Goal: Task Accomplishment & Management: Manage account settings

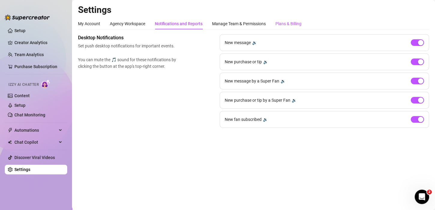
click at [288, 26] on div "Plans & Billing" at bounding box center [289, 23] width 26 height 7
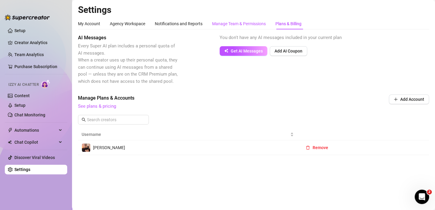
click at [247, 22] on div "Manage Team & Permissions" at bounding box center [239, 23] width 54 height 7
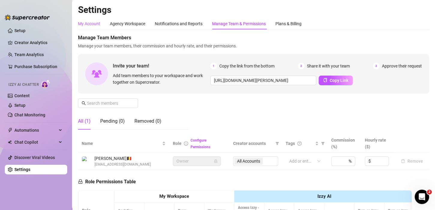
click at [93, 27] on div "My Account" at bounding box center [89, 23] width 22 height 7
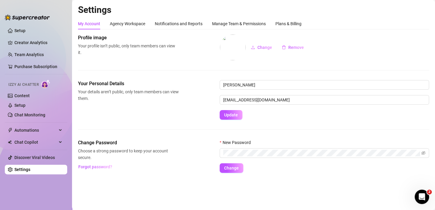
click at [124, 29] on div "My Account Agency Workspace Notifications and Reports Manage Team & Permissions…" at bounding box center [253, 95] width 351 height 155
click at [125, 23] on div "Agency Workspace" at bounding box center [127, 23] width 35 height 7
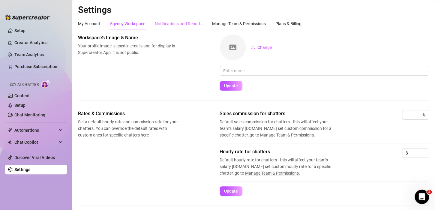
click at [177, 28] on div "Notifications and Reports" at bounding box center [179, 23] width 48 height 11
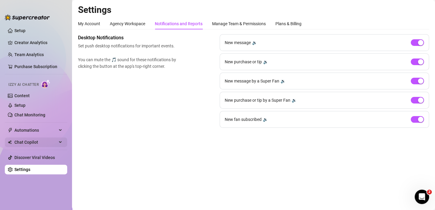
click at [36, 143] on span "Chat Copilot" at bounding box center [35, 143] width 43 height 10
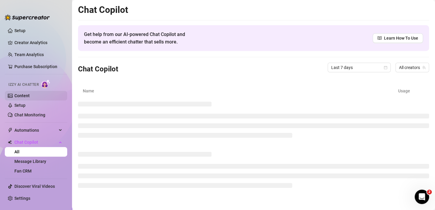
click at [28, 93] on link "Content" at bounding box center [21, 95] width 15 height 5
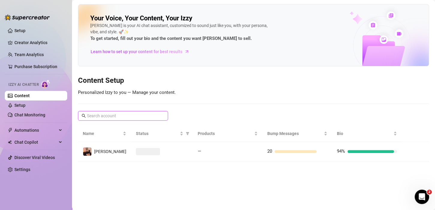
click at [131, 117] on input "text" at bounding box center [123, 116] width 73 height 7
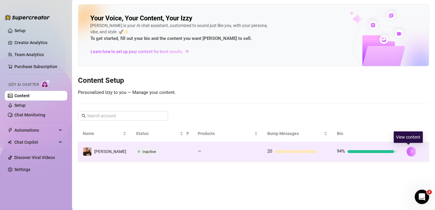
click at [410, 150] on icon "right" at bounding box center [412, 152] width 4 height 4
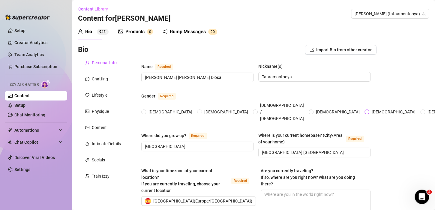
radio input "true"
type input "[DATE]"
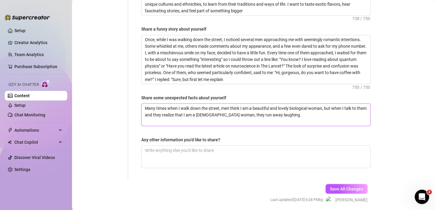
scroll to position [480, 0]
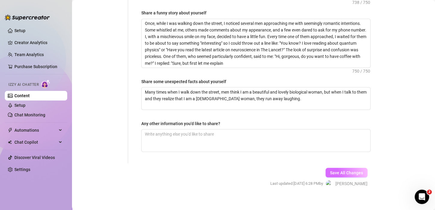
click at [330, 170] on span "Save All Changes" at bounding box center [346, 172] width 33 height 5
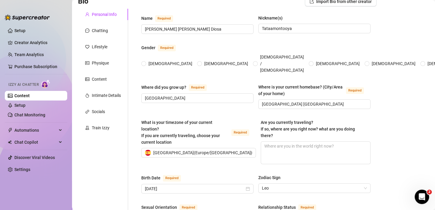
scroll to position [0, 0]
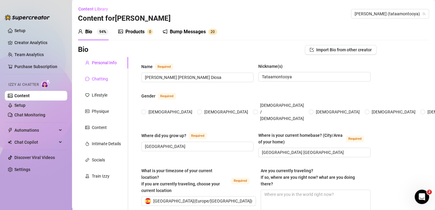
click at [106, 79] on div "Chatting" at bounding box center [100, 79] width 16 height 7
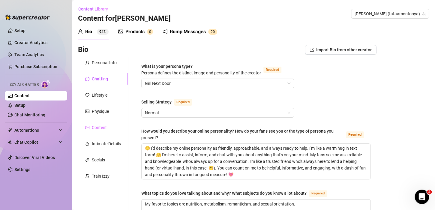
click at [104, 123] on div "Content" at bounding box center [103, 127] width 50 height 11
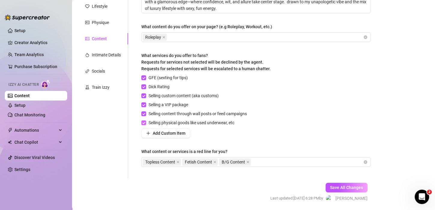
scroll to position [90, 0]
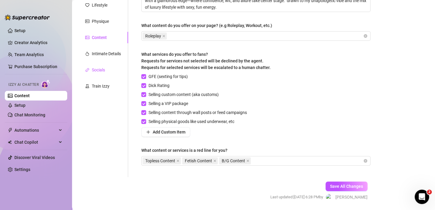
click at [104, 71] on div "Socials" at bounding box center [98, 70] width 13 height 7
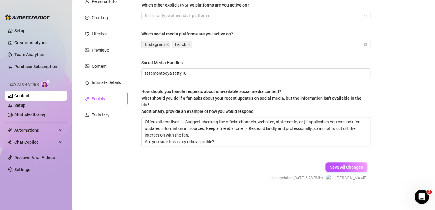
scroll to position [61, 0]
click at [100, 113] on div "Train Izzy" at bounding box center [101, 115] width 18 height 7
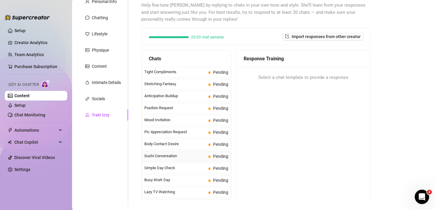
scroll to position [270, 0]
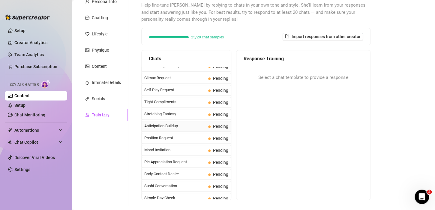
click at [176, 126] on div "Anticipation Buildup Pending" at bounding box center [186, 126] width 89 height 11
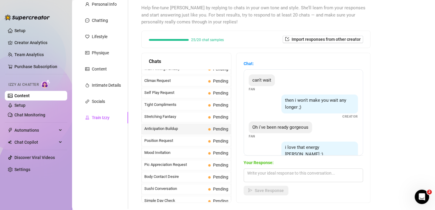
scroll to position [60, 0]
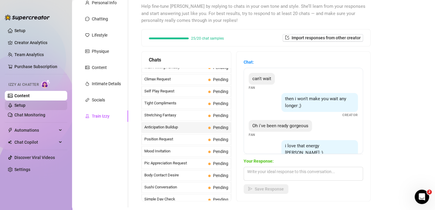
click at [26, 104] on link "Setup" at bounding box center [19, 105] width 11 height 5
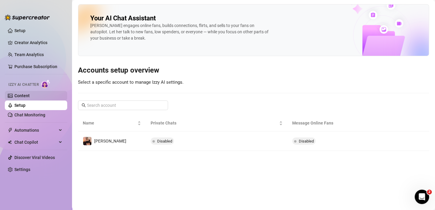
click at [30, 98] on link "Content" at bounding box center [21, 95] width 15 height 5
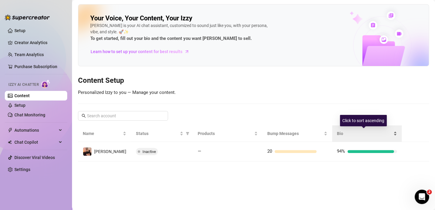
click at [376, 132] on span "Bio" at bounding box center [364, 133] width 55 height 7
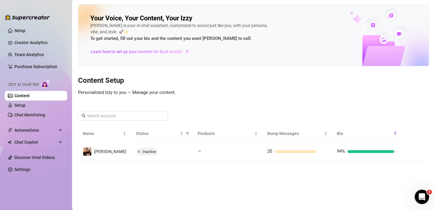
click at [361, 179] on main "Your Voice, Your Content, Your [PERSON_NAME] is your AI chat assistant, customi…" at bounding box center [253, 105] width 363 height 210
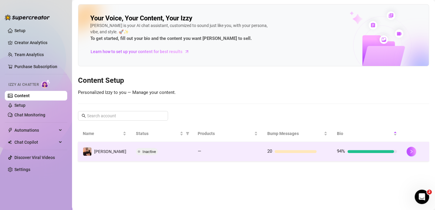
click at [377, 153] on div "94%" at bounding box center [367, 151] width 60 height 7
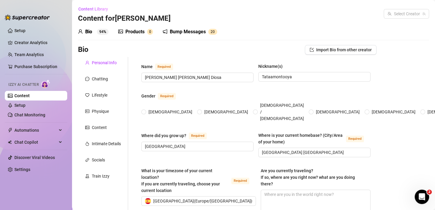
radio input "true"
click at [147, 33] on sup "0" at bounding box center [150, 32] width 6 height 6
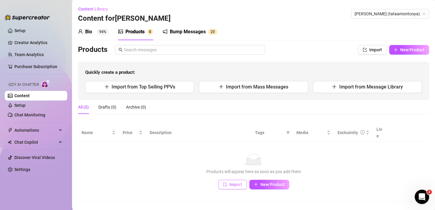
click at [229, 180] on button "Import" at bounding box center [232, 185] width 29 height 10
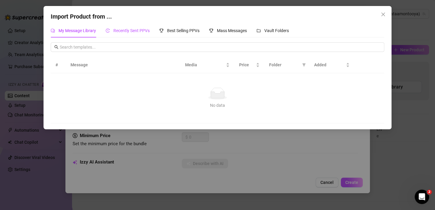
click at [140, 33] on div "Recently Sent PPVs" at bounding box center [128, 30] width 44 height 7
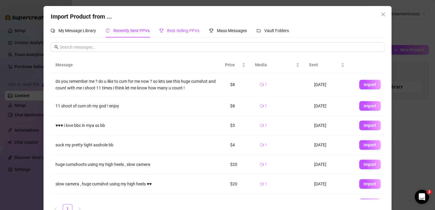
click at [185, 33] on span "Best Selling PPVs" at bounding box center [183, 30] width 32 height 5
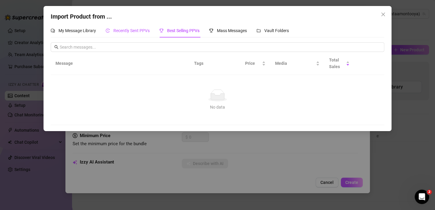
click at [146, 34] on div "Recently Sent PPVs" at bounding box center [128, 30] width 44 height 7
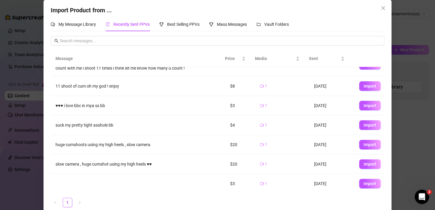
scroll to position [14, 0]
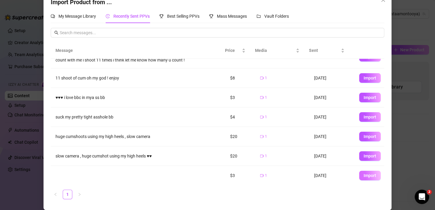
click at [364, 174] on span "Import" at bounding box center [370, 175] width 13 height 5
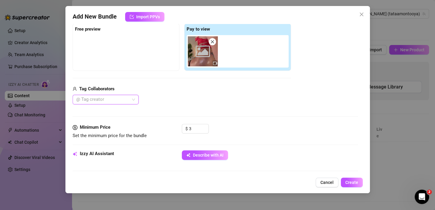
scroll to position [8, 0]
click at [112, 97] on div at bounding box center [102, 99] width 57 height 8
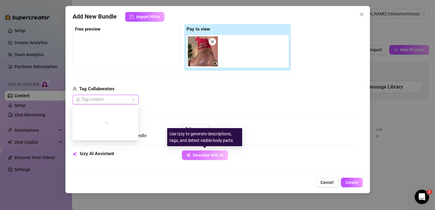
click at [205, 155] on span "Describe with AI" at bounding box center [208, 155] width 31 height 5
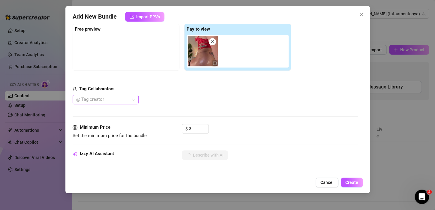
click at [109, 99] on div at bounding box center [102, 99] width 57 height 8
type textarea "[PERSON_NAME]"
type textarea "[PERSON_NAME] is"
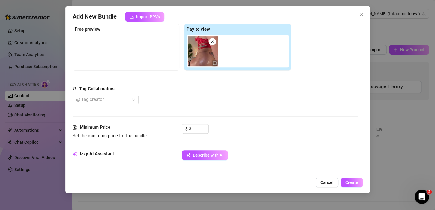
type textarea "[PERSON_NAME] is on"
type textarea "[PERSON_NAME] is on all"
type textarea "[PERSON_NAME] is on all fours"
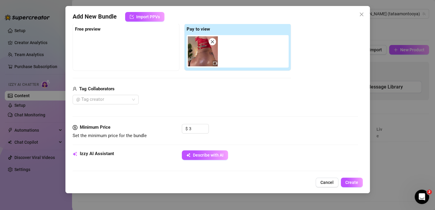
type textarea "[PERSON_NAME] is on all fours"
type textarea "[PERSON_NAME] is on all fours in"
type textarea "[PERSON_NAME] is on all fours in fishnet"
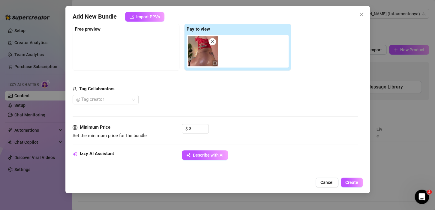
type textarea "[PERSON_NAME] is on all fours in fishnet stockings"
type textarea "[PERSON_NAME] is on all fours in fishnet stockings and"
type textarea "[PERSON_NAME] is on all fours in fishnet stockings and a"
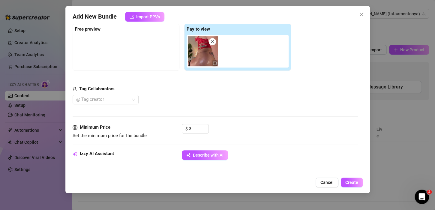
type textarea "[PERSON_NAME] is on all fours in fishnet stockings and a"
type textarea "[PERSON_NAME] is on all fours in fishnet stockings and a red"
type textarea "[PERSON_NAME] is on all fours in fishnet stockings and a red lingerie"
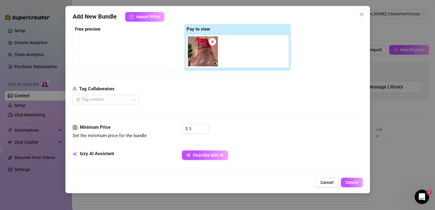
type textarea "[PERSON_NAME] is on all fours in fishnet stockings and a red lingerie set,"
type textarea "[PERSON_NAME] is on all fours in fishnet stockings and a red lingerie set, show…"
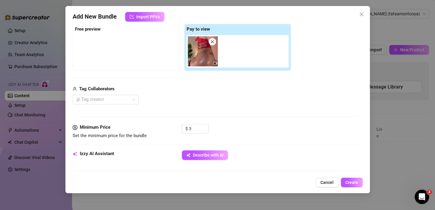
type textarea "[PERSON_NAME] is on all fours in fishnet stockings and a red lingerie set, show…"
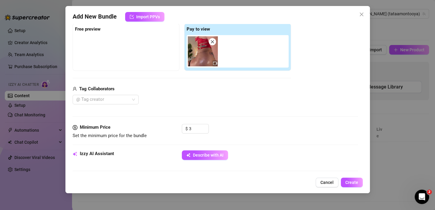
type textarea "[PERSON_NAME] is on all fours in fishnet stockings and a red lingerie set, show…"
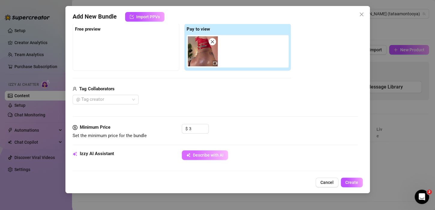
type textarea "[PERSON_NAME] is on all fours in fishnet stockings and a red lingerie set, show…"
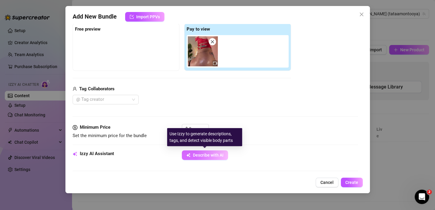
type textarea "[PERSON_NAME] is on all fours in fishnet stockings and a red lingerie set, show…"
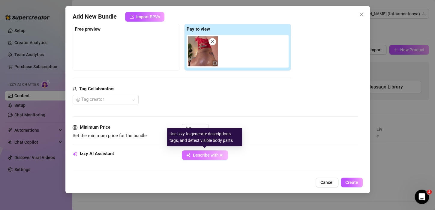
type textarea "[PERSON_NAME] is on all fours in fishnet stockings and a red lingerie set, show…"
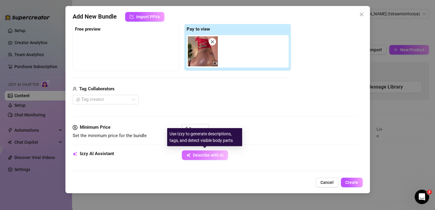
click at [206, 157] on span "Describe with AI" at bounding box center [208, 155] width 31 height 5
type textarea "[PERSON_NAME] is on all fours in fishnet stockings and a red lingerie set, show…"
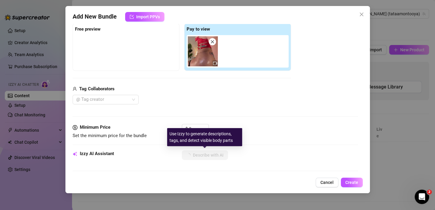
type textarea "[PERSON_NAME] is on all fours in fishnet stockings and a red lingerie set, show…"
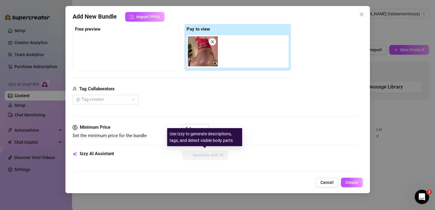
type textarea "[PERSON_NAME] is on all fours in fishnet stockings and a red lingerie set, show…"
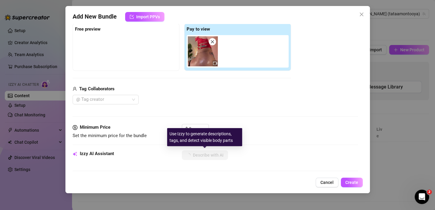
type textarea "[PERSON_NAME] is on all fours in fishnet stockings and a red lingerie set, show…"
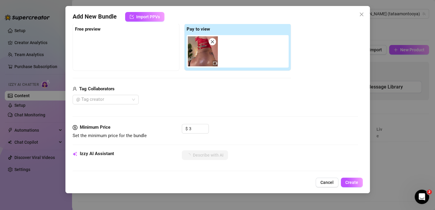
type textarea "[PERSON_NAME] is on all fours in fishnet stockings and a red lingerie set, show…"
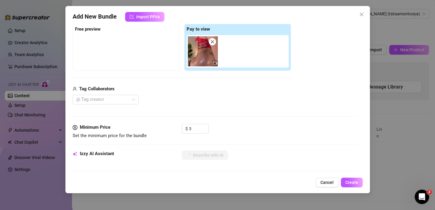
type textarea "[PERSON_NAME] is on all fours in fishnet stockings and a red lingerie set, show…"
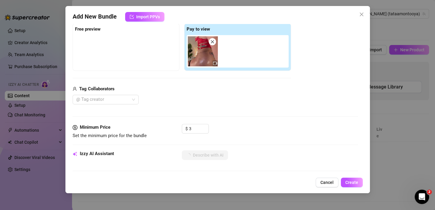
type textarea "[PERSON_NAME] is on all fours in fishnet stockings and a red lingerie set, show…"
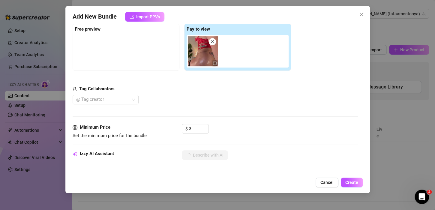
type textarea "[PERSON_NAME] is on all fours in fishnet stockings and a red lingerie set, show…"
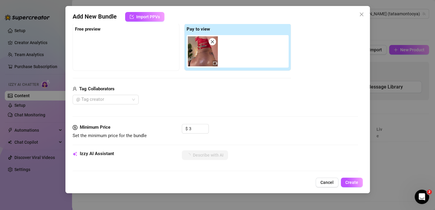
type textarea "[PERSON_NAME] is on all fours in fishnet stockings and a red lingerie set, show…"
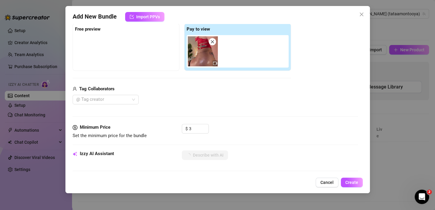
type textarea "[PERSON_NAME] is on all fours in fishnet stockings and a red lingerie set, show…"
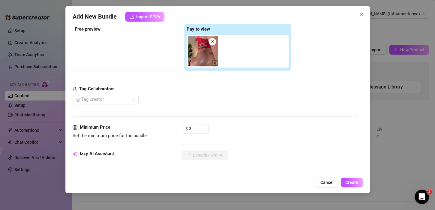
type textarea "[PERSON_NAME] is on all fours in fishnet stockings and a red lingerie set, show…"
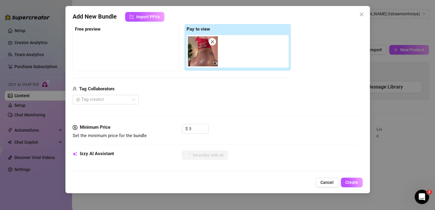
type textarea "[PERSON_NAME] is on all fours in fishnet stockings and a red lingerie set, show…"
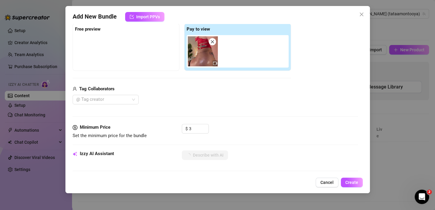
type textarea "[PERSON_NAME] is on all fours in fishnet stockings and a red lingerie set, show…"
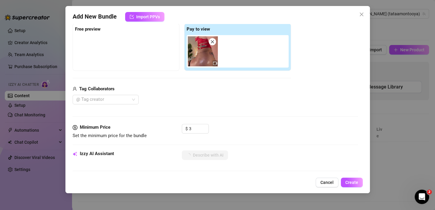
type textarea "[PERSON_NAME] is on all fours in fishnet stockings and a red lingerie set, show…"
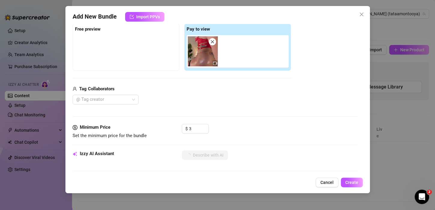
type textarea "[PERSON_NAME] is on all fours in fishnet stockings and a red lingerie set, show…"
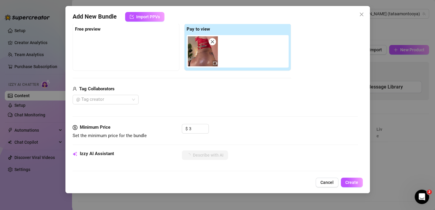
type textarea "[PERSON_NAME] is on all fours in fishnet stockings and a red lingerie set, show…"
type textarea "[PERSON_NAME]"
type textarea "[PERSON_NAME] is"
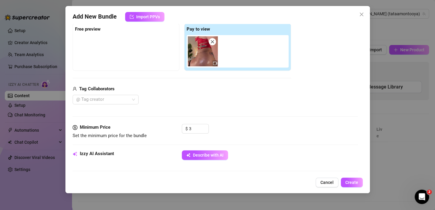
type textarea "[PERSON_NAME] is on"
type textarea "[PERSON_NAME] is on all"
type textarea "[PERSON_NAME] is on all fours"
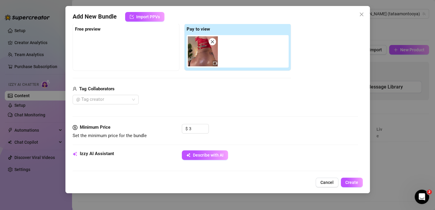
type textarea "[PERSON_NAME] is on all fours"
type textarea "[PERSON_NAME] is on all fours in"
type textarea "[PERSON_NAME] is on all fours in a"
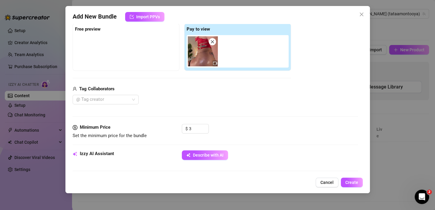
type textarea "[PERSON_NAME] is on all fours in a bedroom,"
type textarea "[PERSON_NAME] is on all fours in a bedroom, wearing"
type textarea "[PERSON_NAME] is on all fours in a bedroom, wearing a"
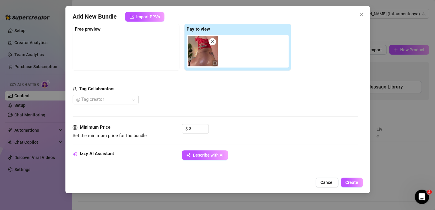
type textarea "[PERSON_NAME] is on all fours in a bedroom, wearing a"
type textarea "[PERSON_NAME] is on all fours in a bedroom, wearing a red"
type textarea "[PERSON_NAME] is on all fours in a bedroom, wearing a red lingerie"
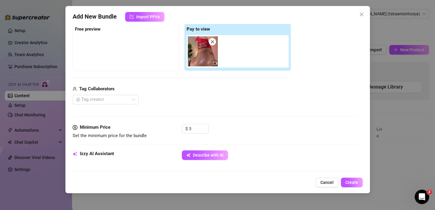
type textarea "[PERSON_NAME] is on all fours in a bedroom, wearing a red lingerie set"
type textarea "[PERSON_NAME] is on all fours in a bedroom, wearing a red lingerie set and"
type textarea "[PERSON_NAME] is on all fours in a bedroom, wearing a red lingerie set and fish…"
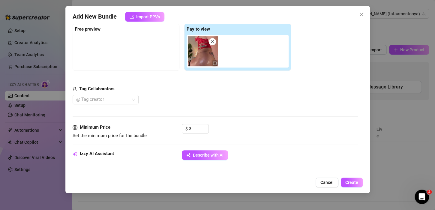
type textarea "[PERSON_NAME] is on all fours in a bedroom, wearing a red lingerie set and fish…"
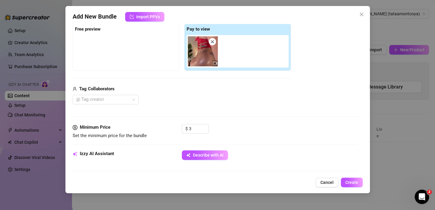
type textarea "[PERSON_NAME] is on all fours in a bedroom, wearing a red lingerie set and fish…"
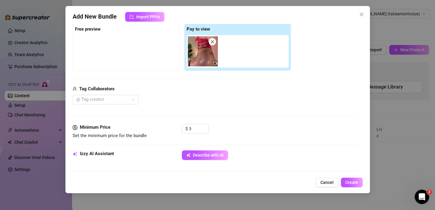
type textarea "[PERSON_NAME] is on all fours in a bedroom, wearing a red lingerie set and fish…"
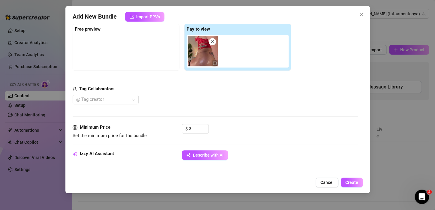
type textarea "[PERSON_NAME] is on all fours in a bedroom, wearing a red lingerie set and fish…"
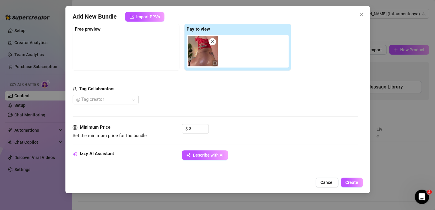
type textarea "[PERSON_NAME] is on all fours in a bedroom, wearing a red lingerie set and fish…"
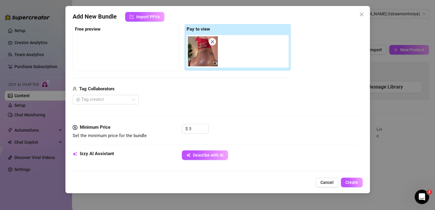
type textarea "[PERSON_NAME] is on all fours in a bedroom, wearing a red lingerie set and fish…"
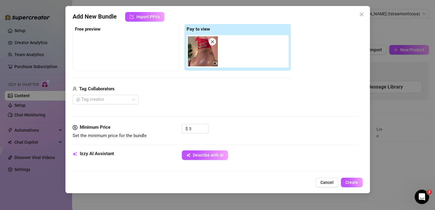
type textarea "[PERSON_NAME] is on all fours in a bedroom, wearing a red lingerie set and fish…"
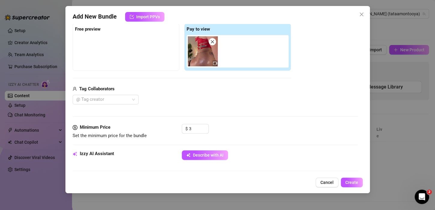
type textarea "[PERSON_NAME] is on all fours in a bedroom, wearing a red lingerie set and fish…"
click at [202, 56] on img at bounding box center [203, 51] width 30 height 30
click at [214, 61] on icon "video-camera" at bounding box center [215, 63] width 4 height 4
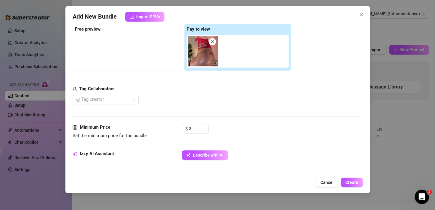
click at [207, 54] on img at bounding box center [203, 51] width 30 height 30
click at [92, 30] on strong "Free preview" at bounding box center [88, 28] width 26 height 5
click at [215, 40] on span at bounding box center [212, 41] width 7 height 7
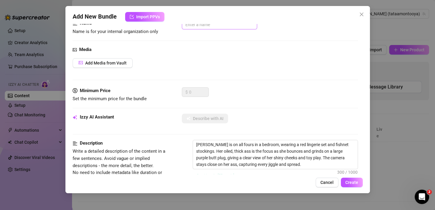
scroll to position [4, 0]
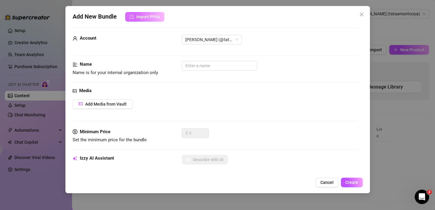
click at [149, 19] on span "Import PPVs" at bounding box center [148, 16] width 24 height 5
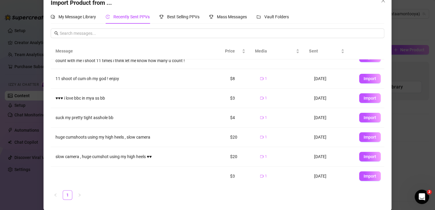
scroll to position [14, 0]
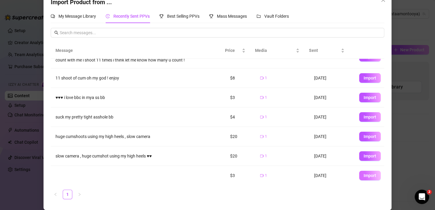
click at [364, 174] on span "Import" at bounding box center [370, 175] width 13 height 5
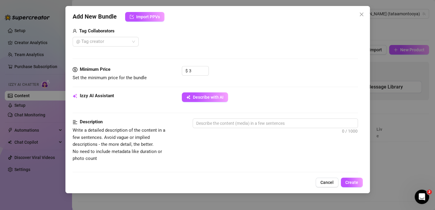
scroll to position [154, 0]
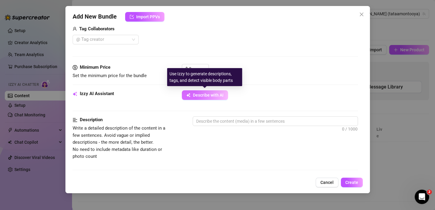
click at [210, 92] on button "Describe with AI" at bounding box center [205, 95] width 46 height 10
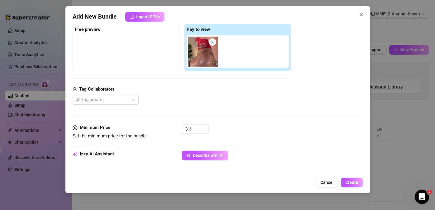
scroll to position [120, 0]
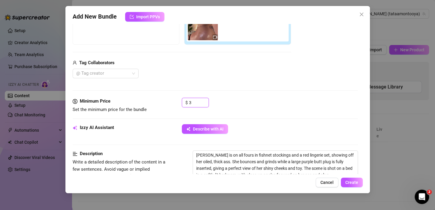
drag, startPoint x: 194, startPoint y: 102, endPoint x: 161, endPoint y: 103, distance: 33.3
click at [161, 103] on div "Minimum Price Set the minimum price for the bundle $ 3" at bounding box center [216, 105] width 286 height 15
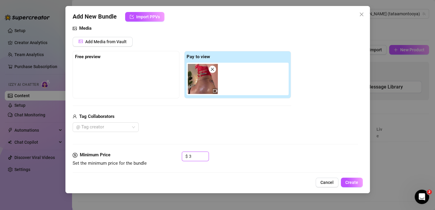
scroll to position [60, 0]
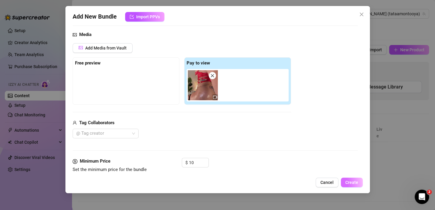
click at [351, 184] on span "Create" at bounding box center [352, 182] width 13 height 5
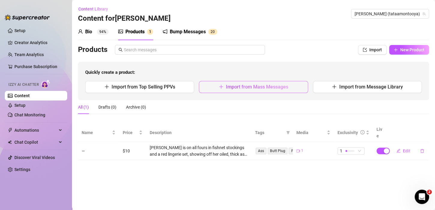
click at [274, 90] on button "Import from Mass Messages" at bounding box center [253, 87] width 109 height 12
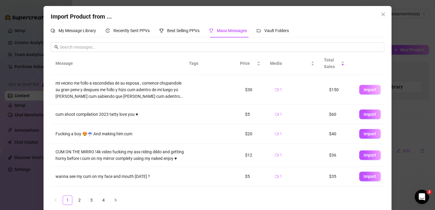
click at [364, 89] on span "Import" at bounding box center [370, 89] width 13 height 5
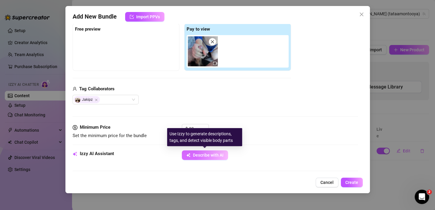
click at [207, 154] on span "Describe with AI" at bounding box center [208, 155] width 31 height 5
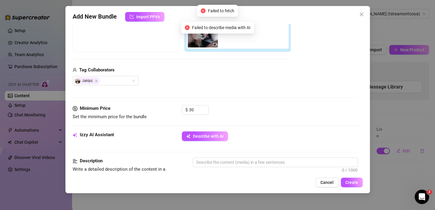
scroll to position [180, 0]
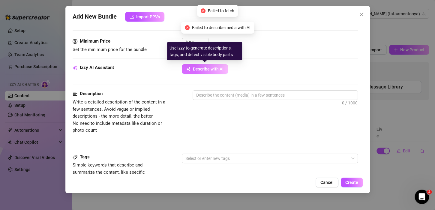
click at [208, 70] on span "Describe with AI" at bounding box center [208, 69] width 31 height 5
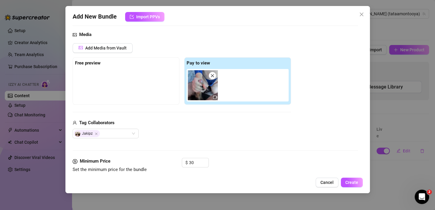
scroll to position [0, 0]
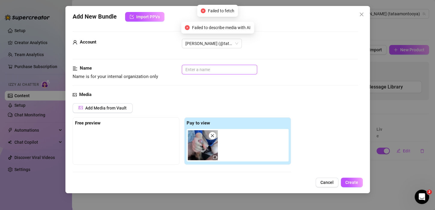
click at [212, 69] on input "text" at bounding box center [219, 70] width 75 height 10
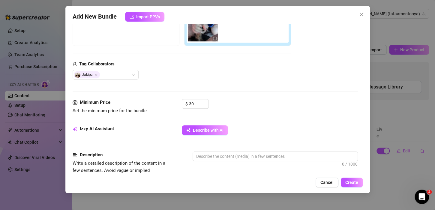
scroll to position [120, 0]
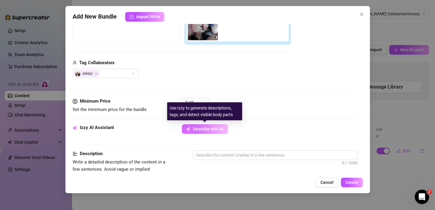
click at [216, 128] on span "Describe with AI" at bounding box center [208, 129] width 31 height 5
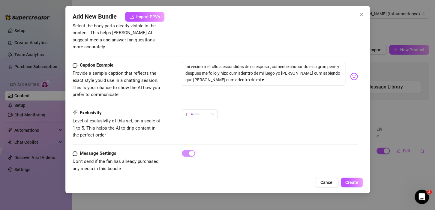
scroll to position [330, 0]
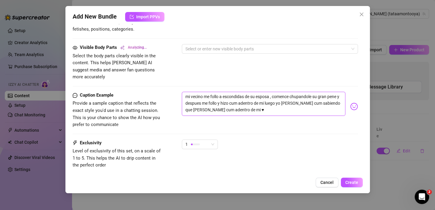
drag, startPoint x: 253, startPoint y: 101, endPoint x: 177, endPoint y: 88, distance: 77.9
click at [177, 92] on div "Caption Example Provide a sample caption that reflects the exact style you'd us…" at bounding box center [216, 110] width 286 height 37
drag, startPoint x: 207, startPoint y: 90, endPoint x: 270, endPoint y: 56, distance: 71.4
click at [270, 56] on div "Visible Body Parts Analyzing... Select the body parts clearly visible in the co…" at bounding box center [216, 62] width 286 height 37
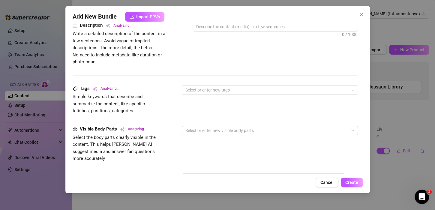
scroll to position [241, 0]
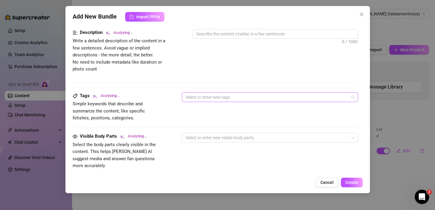
click at [229, 99] on div at bounding box center [267, 97] width 168 height 8
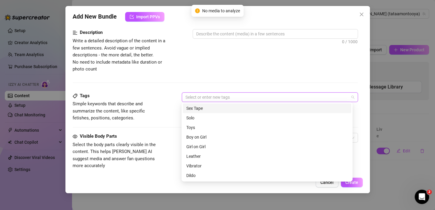
click at [232, 60] on div "Description Write a detailed description of the content in a few sentences. Avo…" at bounding box center [216, 51] width 286 height 44
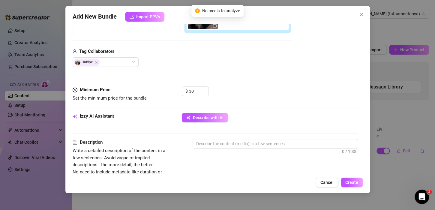
scroll to position [151, 0]
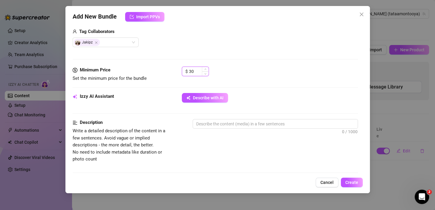
drag, startPoint x: 197, startPoint y: 73, endPoint x: 188, endPoint y: 73, distance: 9.0
click at [188, 73] on div "$ 30" at bounding box center [195, 72] width 27 height 10
click at [234, 70] on div "$ 30" at bounding box center [270, 74] width 176 height 15
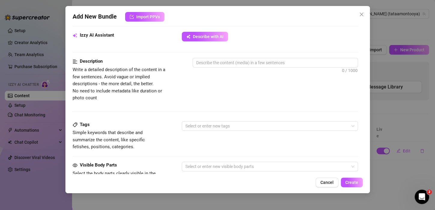
scroll to position [211, 0]
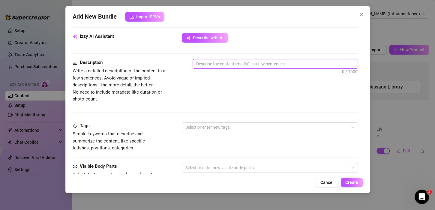
click at [222, 67] on textarea at bounding box center [275, 63] width 165 height 9
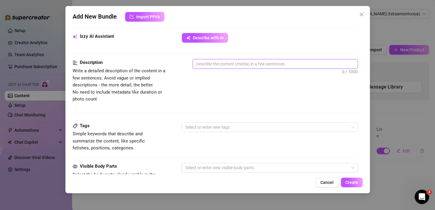
click at [222, 67] on textarea at bounding box center [275, 63] width 165 height 9
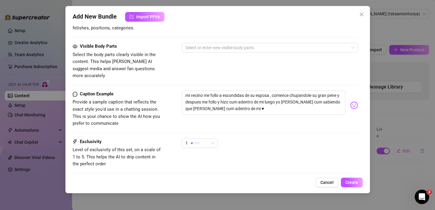
scroll to position [362, 0]
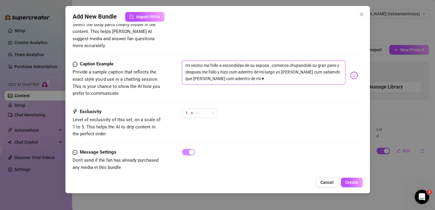
drag, startPoint x: 251, startPoint y: 71, endPoint x: 179, endPoint y: 58, distance: 73.0
click at [179, 61] on div "Caption Example Provide a sample caption that reflects the exact style you'd us…" at bounding box center [216, 79] width 286 height 37
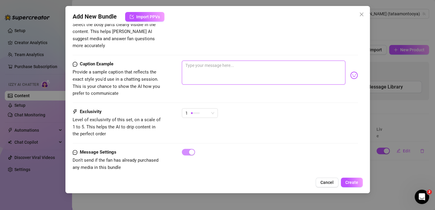
click at [214, 61] on textarea at bounding box center [264, 73] width 164 height 24
paste textarea "My nephew fucked me secretly from his wife, I started by sucking his big penis …"
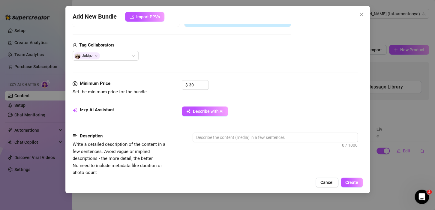
scroll to position [121, 0]
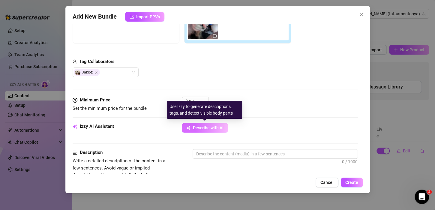
click at [205, 129] on span "Describe with AI" at bounding box center [208, 128] width 31 height 5
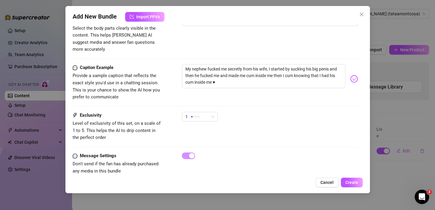
scroll to position [362, 0]
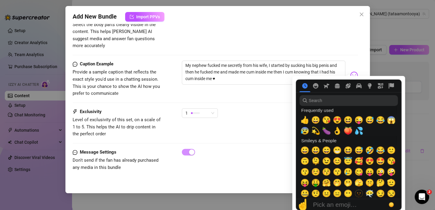
click at [352, 71] on img at bounding box center [354, 75] width 8 height 8
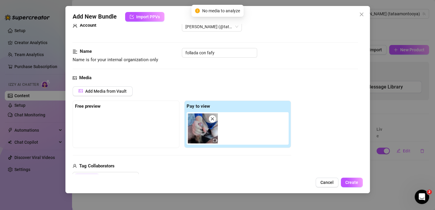
scroll to position [0, 0]
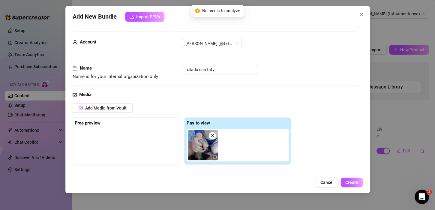
click at [206, 148] on img at bounding box center [203, 145] width 30 height 30
click at [364, 14] on icon "close" at bounding box center [361, 14] width 5 height 5
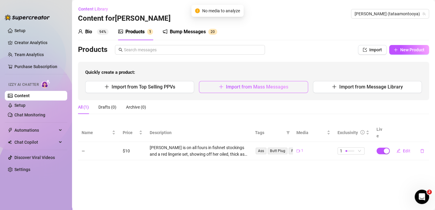
click at [262, 84] on span "Import from Mass Messages" at bounding box center [257, 87] width 62 height 6
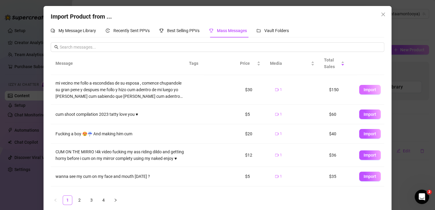
click at [364, 87] on span "Import" at bounding box center [370, 89] width 13 height 5
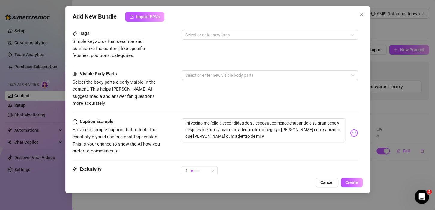
scroll to position [362, 0]
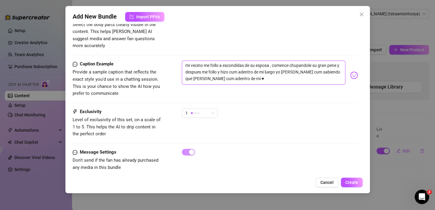
drag, startPoint x: 261, startPoint y: 70, endPoint x: 129, endPoint y: 50, distance: 133.7
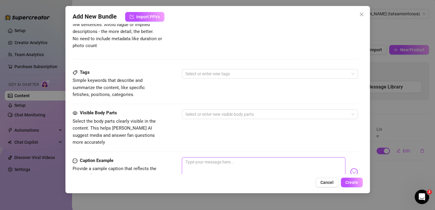
scroll to position [181, 0]
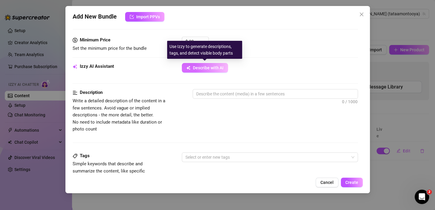
click at [196, 67] on span "Describe with AI" at bounding box center [208, 67] width 31 height 5
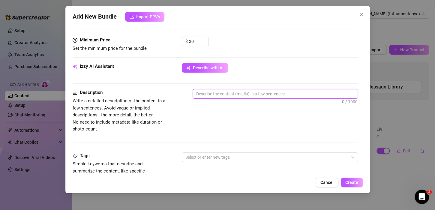
click at [220, 93] on textarea at bounding box center [275, 93] width 165 height 9
paste textarea "My nephew fucked me secretly from his wife, I started by sucking his big penis …"
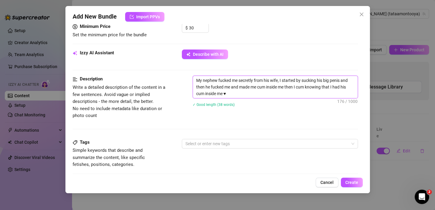
scroll to position [211, 0]
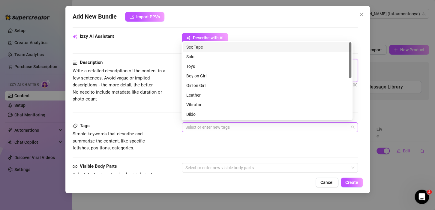
click at [195, 127] on div at bounding box center [267, 127] width 168 height 8
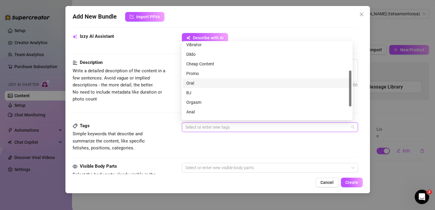
scroll to position [86, 0]
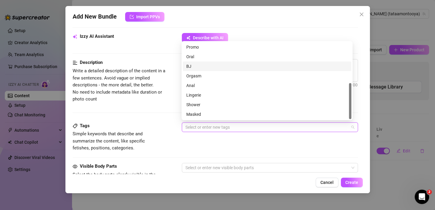
click at [202, 67] on div "BJ" at bounding box center [267, 66] width 162 height 7
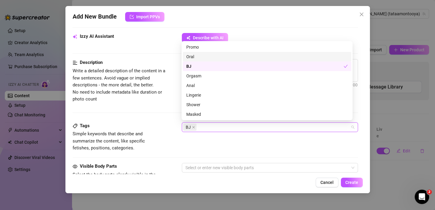
click at [210, 58] on div "Oral" at bounding box center [267, 56] width 162 height 7
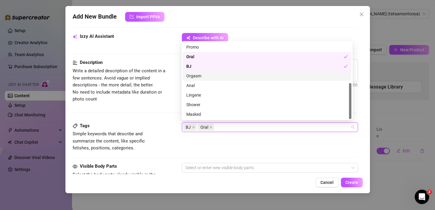
click at [205, 77] on div "Orgasm" at bounding box center [267, 76] width 162 height 7
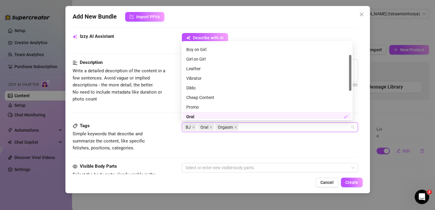
scroll to position [0, 0]
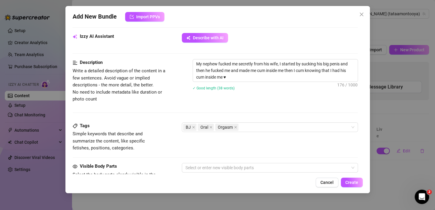
click at [151, 113] on div "Description Write a detailed description of the content in a few sentences. Avo…" at bounding box center [216, 90] width 286 height 63
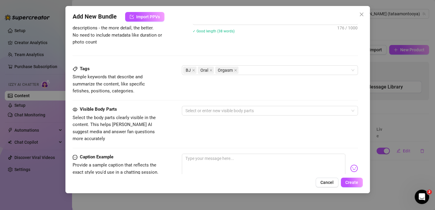
scroll to position [271, 0]
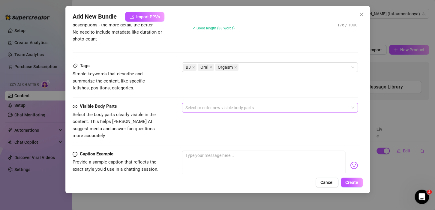
click at [202, 109] on div at bounding box center [267, 108] width 168 height 8
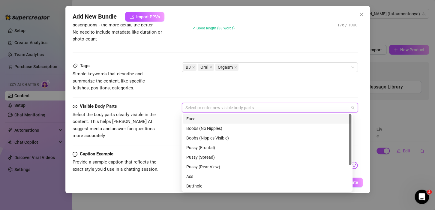
click at [221, 121] on div "Face" at bounding box center [267, 119] width 162 height 7
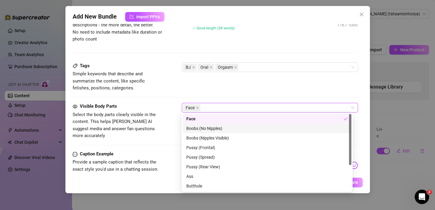
click at [219, 127] on div "Boobs (No Nipples)" at bounding box center [267, 128] width 162 height 7
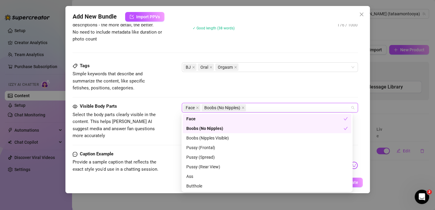
click at [224, 129] on div "Boobs (No Nipples)" at bounding box center [264, 128] width 157 height 7
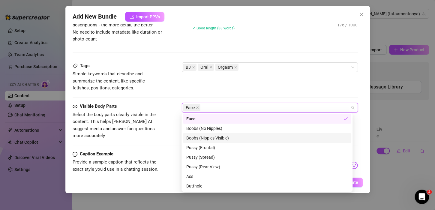
click at [225, 138] on div "Boobs (Nipples Visible)" at bounding box center [267, 138] width 162 height 7
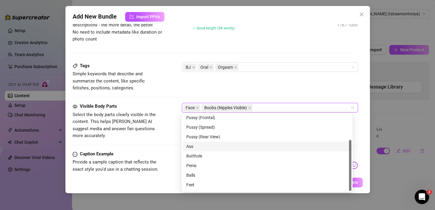
scroll to position [38, 0]
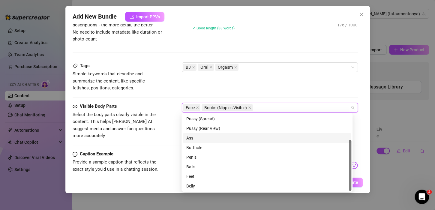
click at [211, 137] on div "Ass" at bounding box center [267, 138] width 162 height 7
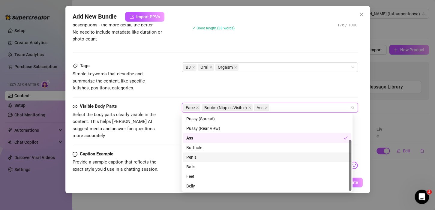
click at [200, 157] on div "Penis" at bounding box center [267, 157] width 162 height 7
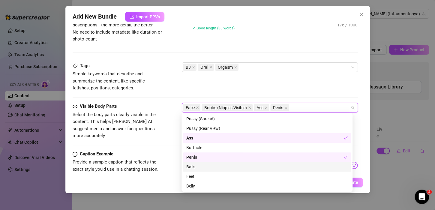
click at [208, 165] on div "Balls" at bounding box center [267, 167] width 162 height 7
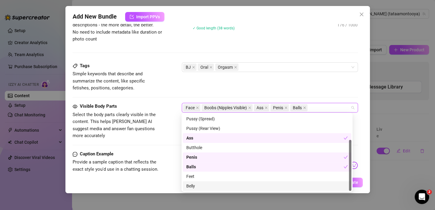
click at [191, 188] on div "Belly" at bounding box center [267, 186] width 162 height 7
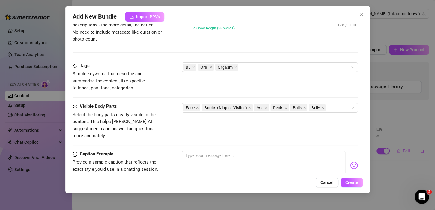
click at [168, 122] on div "Visible Body Parts Select the body parts clearly visible in the content. This h…" at bounding box center [216, 121] width 286 height 37
click at [206, 154] on textarea at bounding box center [264, 163] width 164 height 24
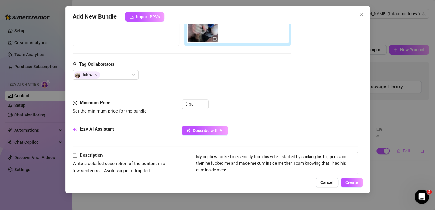
scroll to position [121, 0]
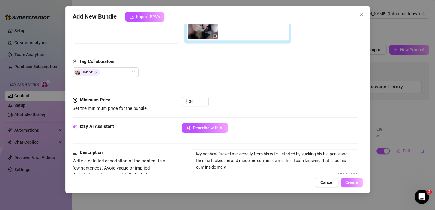
click at [350, 180] on span "Create" at bounding box center [352, 182] width 13 height 5
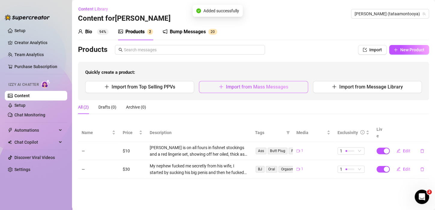
click at [240, 85] on span "Import from Mass Messages" at bounding box center [257, 87] width 62 height 6
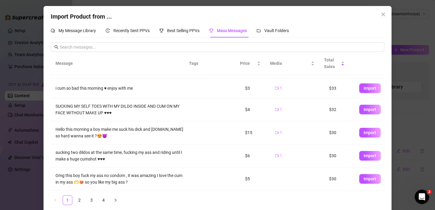
scroll to position [6, 0]
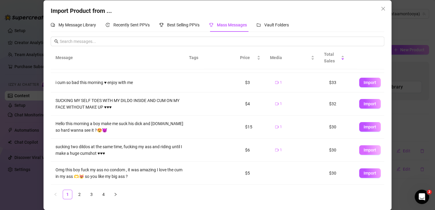
click at [364, 150] on span "Import" at bounding box center [370, 150] width 13 height 5
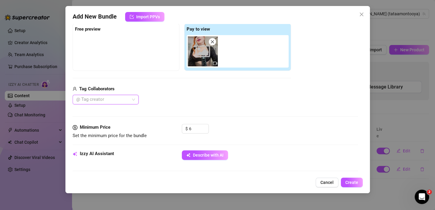
scroll to position [94, 0]
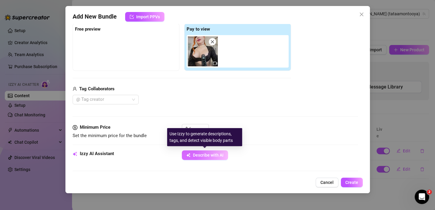
click at [210, 156] on span "Describe with AI" at bounding box center [208, 155] width 31 height 5
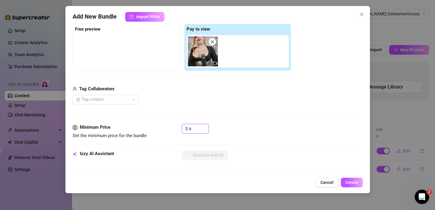
drag, startPoint x: 193, startPoint y: 129, endPoint x: 156, endPoint y: 126, distance: 37.4
click at [156, 126] on div "Minimum Price Set the minimum price for the bundle $ 6" at bounding box center [216, 131] width 286 height 15
drag, startPoint x: 196, startPoint y: 127, endPoint x: 177, endPoint y: 127, distance: 19.2
click at [177, 127] on div "Minimum Price Set the minimum price for the bundle $ 15" at bounding box center [216, 131] width 286 height 15
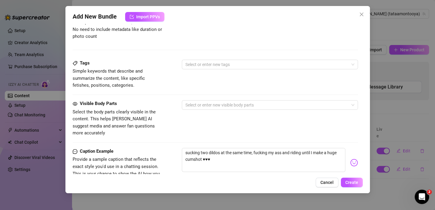
scroll to position [304, 0]
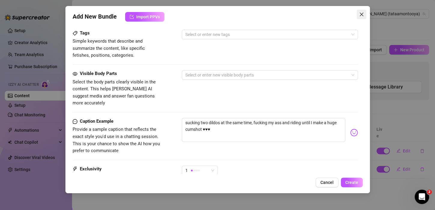
click at [365, 17] on span "Close" at bounding box center [362, 14] width 10 height 5
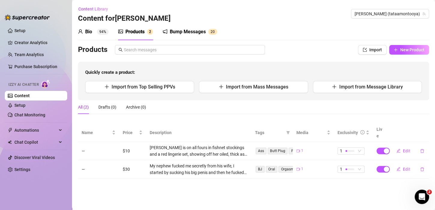
click at [190, 29] on div "Bump Messages" at bounding box center [188, 31] width 36 height 7
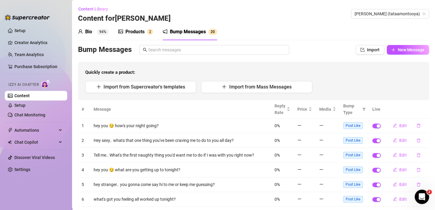
click at [141, 30] on div "Products" at bounding box center [135, 31] width 19 height 7
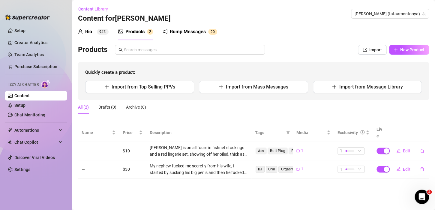
click at [104, 31] on sup "94%" at bounding box center [103, 32] width 12 height 6
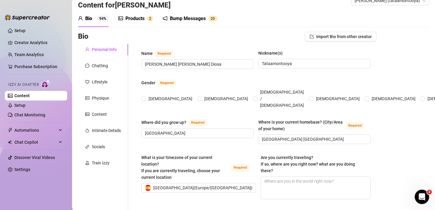
scroll to position [30, 0]
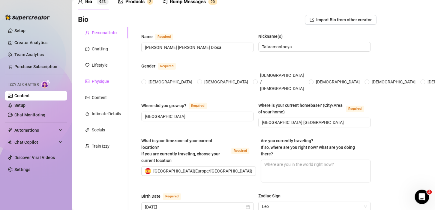
click at [105, 81] on div "Physique" at bounding box center [100, 81] width 17 height 7
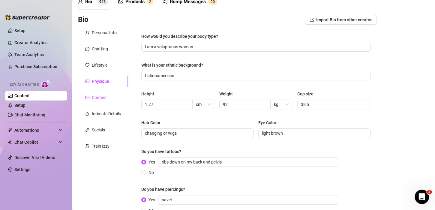
click at [102, 95] on div "Content" at bounding box center [99, 97] width 15 height 7
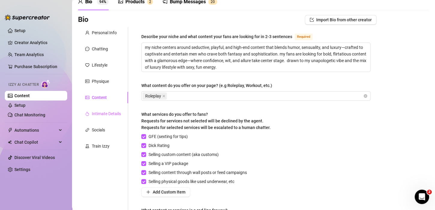
click at [105, 117] on div "Intimate Details" at bounding box center [103, 113] width 50 height 11
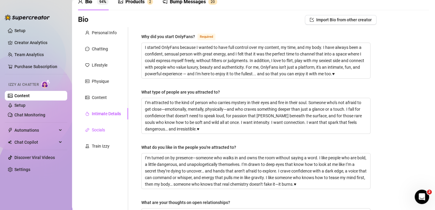
click at [102, 131] on div "Socials" at bounding box center [98, 130] width 13 height 7
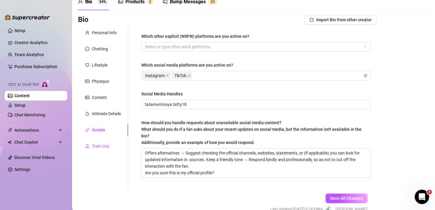
click at [105, 143] on div "Train Izzy" at bounding box center [101, 146] width 18 height 7
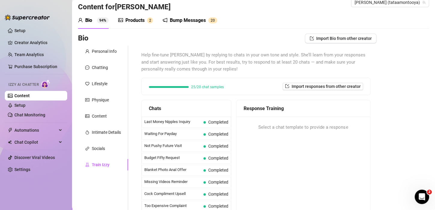
scroll to position [0, 0]
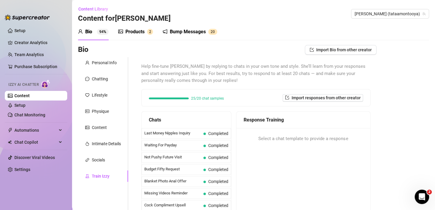
click at [145, 31] on div "Products 2" at bounding box center [135, 31] width 35 height 7
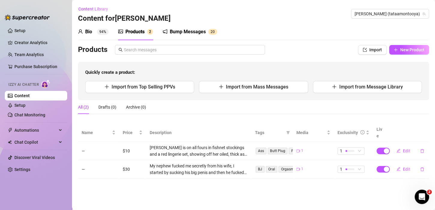
click at [191, 32] on div "Bump Messages" at bounding box center [188, 31] width 36 height 7
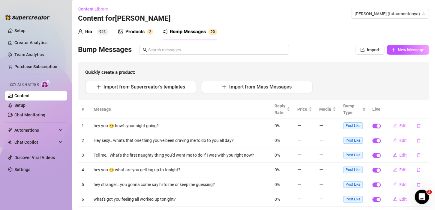
click at [138, 35] on div "Products" at bounding box center [135, 31] width 19 height 7
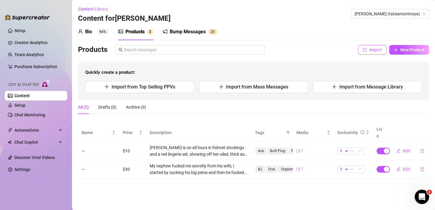
click at [374, 47] on span "Import" at bounding box center [376, 49] width 13 height 5
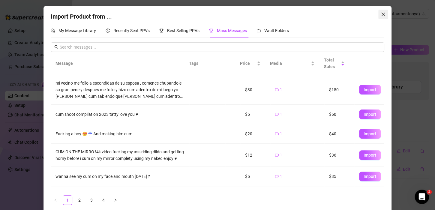
click at [381, 13] on icon "close" at bounding box center [383, 14] width 5 height 5
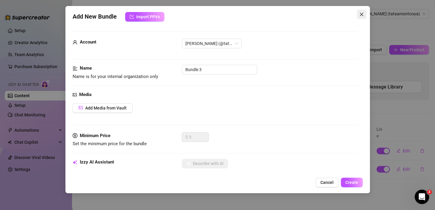
click at [362, 17] on button "Close" at bounding box center [362, 15] width 10 height 10
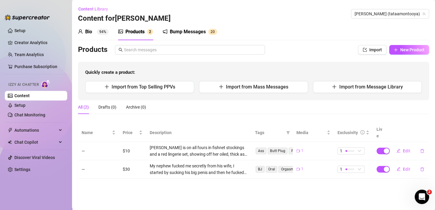
click at [414, 44] on div "Bio 94% Products 2 Bump Messages 2 0 Bio Import Bio from other creator Personal…" at bounding box center [253, 100] width 351 height 155
click at [411, 48] on span "New Product" at bounding box center [413, 49] width 24 height 5
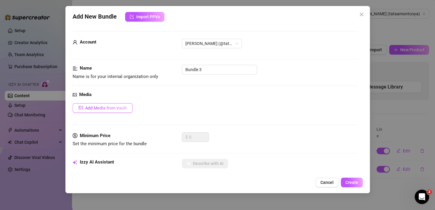
click at [124, 107] on span "Add Media from Vault" at bounding box center [105, 108] width 41 height 5
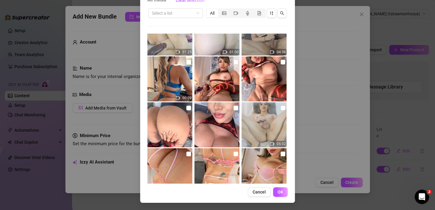
scroll to position [534, 0]
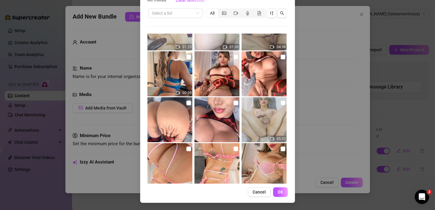
click at [213, 122] on img at bounding box center [217, 119] width 45 height 45
click at [166, 120] on img at bounding box center [169, 119] width 45 height 45
click at [259, 67] on img at bounding box center [264, 73] width 45 height 45
click at [224, 67] on img at bounding box center [217, 73] width 45 height 45
click at [281, 192] on button "OK" at bounding box center [280, 192] width 15 height 10
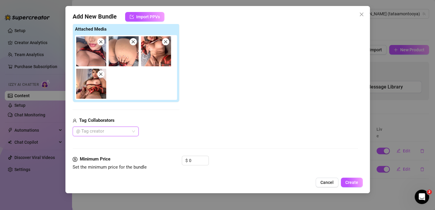
scroll to position [154, 0]
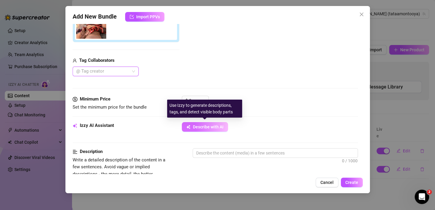
click at [204, 125] on span "Describe with AI" at bounding box center [208, 127] width 31 height 5
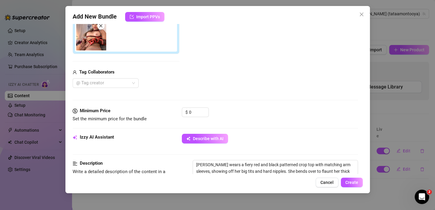
scroll to position [150, 0]
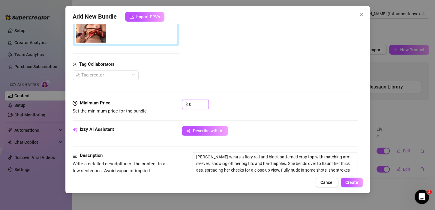
drag, startPoint x: 196, startPoint y: 103, endPoint x: 176, endPoint y: 104, distance: 20.4
click at [176, 104] on div "Minimum Price Set the minimum price for the bundle $ 0" at bounding box center [216, 107] width 286 height 15
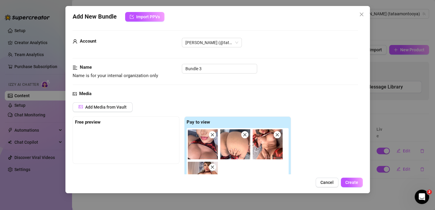
scroll to position [0, 0]
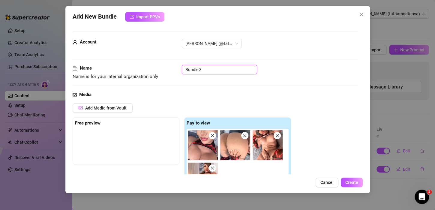
drag, startPoint x: 208, startPoint y: 70, endPoint x: 166, endPoint y: 70, distance: 41.7
click at [166, 70] on div "Name Name is for your internal organization only Bundle 3" at bounding box center [216, 72] width 286 height 15
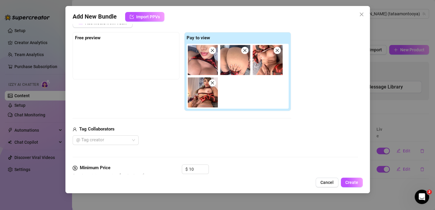
scroll to position [90, 0]
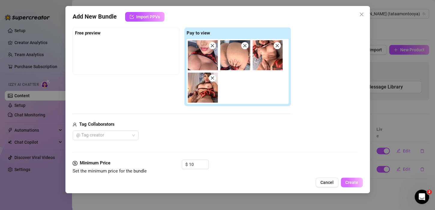
click at [349, 182] on span "Create" at bounding box center [352, 182] width 13 height 5
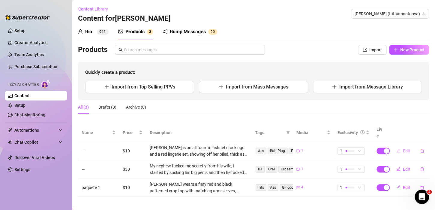
click at [405, 149] on span "Edit" at bounding box center [407, 151] width 8 height 5
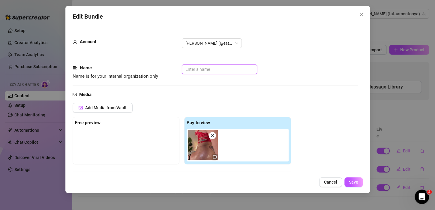
click at [214, 71] on input "text" at bounding box center [219, 70] width 75 height 10
click at [196, 153] on img at bounding box center [203, 145] width 30 height 30
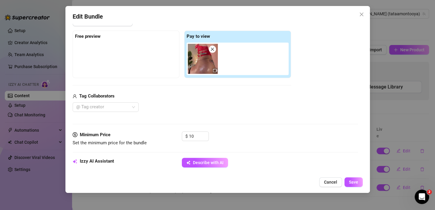
scroll to position [0, 0]
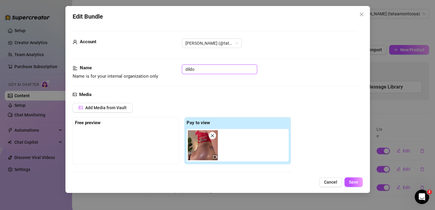
click at [216, 71] on input "dildo" at bounding box center [219, 70] width 75 height 10
click at [356, 182] on span "Save" at bounding box center [353, 182] width 9 height 5
